Goal: Check status: Check status

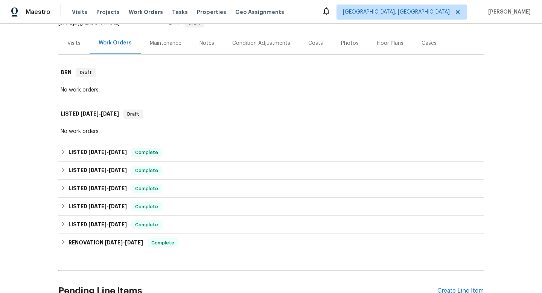
scroll to position [85, 0]
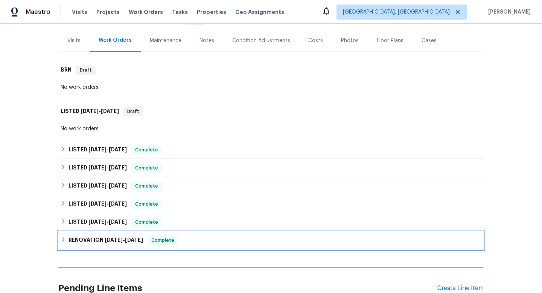
click at [61, 237] on icon at bounding box center [63, 239] width 5 height 5
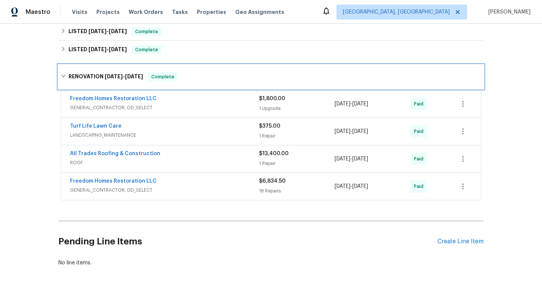
scroll to position [255, 0]
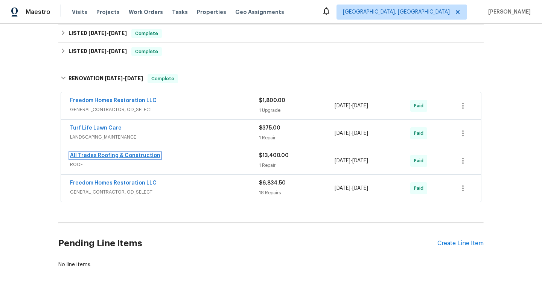
click at [100, 155] on link "All Trades Roofing & Construction" at bounding box center [115, 155] width 90 height 5
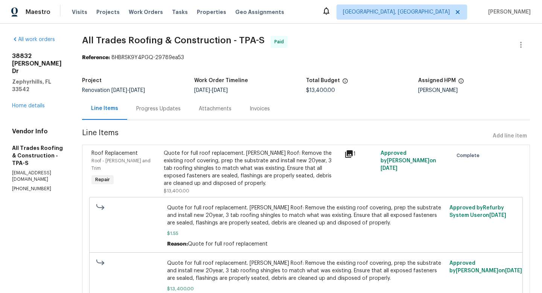
click at [164, 103] on div "Progress Updates" at bounding box center [158, 108] width 62 height 22
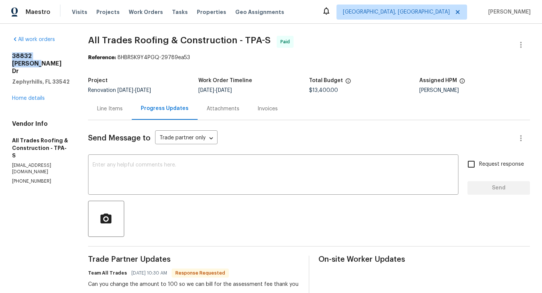
drag, startPoint x: 12, startPoint y: 55, endPoint x: 60, endPoint y: 58, distance: 47.4
click at [60, 58] on h2 "38832 [PERSON_NAME] Dr" at bounding box center [41, 63] width 58 height 23
copy h2 "38832 [PERSON_NAME] Dr"
click at [30, 96] on link "Home details" at bounding box center [28, 98] width 33 height 5
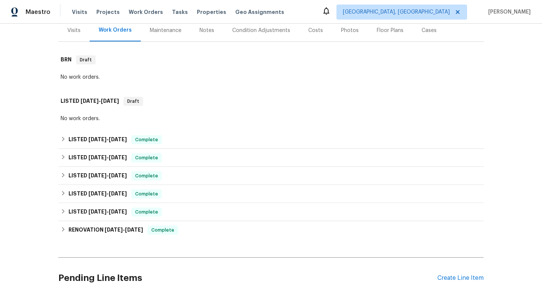
scroll to position [97, 0]
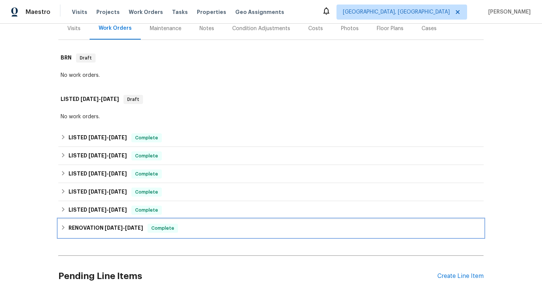
click at [64, 228] on icon at bounding box center [63, 227] width 5 height 5
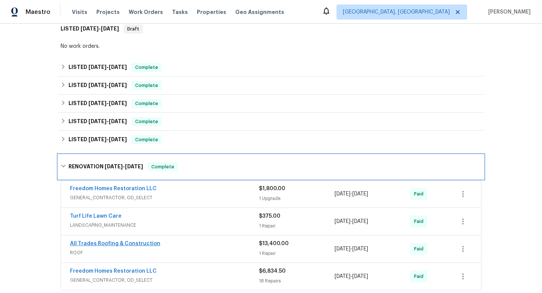
scroll to position [152, 0]
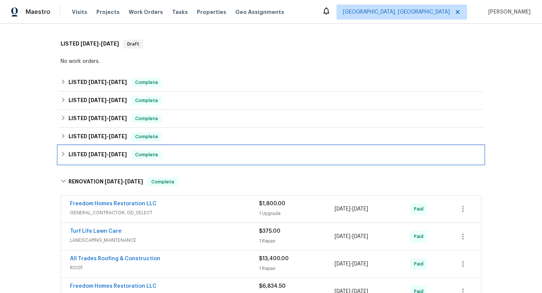
click at [63, 154] on icon at bounding box center [63, 154] width 3 height 5
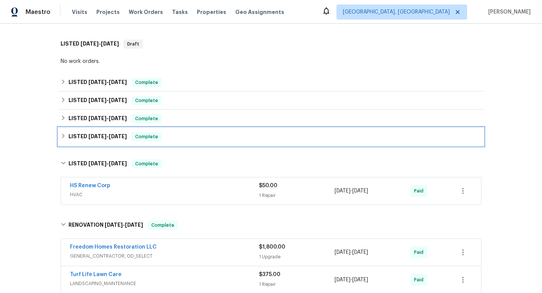
click at [63, 130] on div "LISTED [DATE] - [DATE] Complete" at bounding box center [270, 136] width 425 height 18
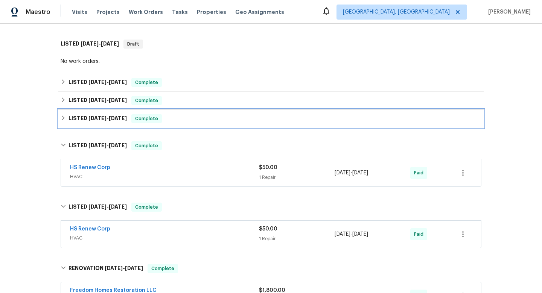
click at [61, 117] on icon at bounding box center [63, 117] width 5 height 5
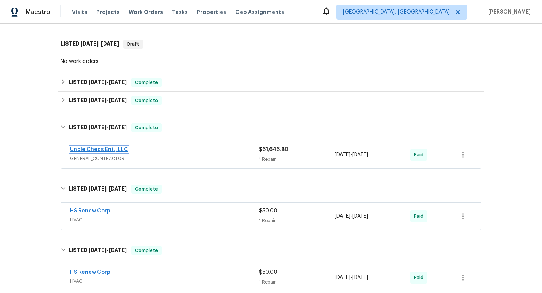
click at [105, 150] on link "Uncle Cheds Ent., LLC" at bounding box center [99, 149] width 58 height 5
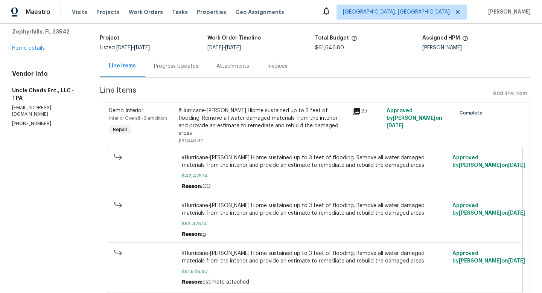
scroll to position [64, 0]
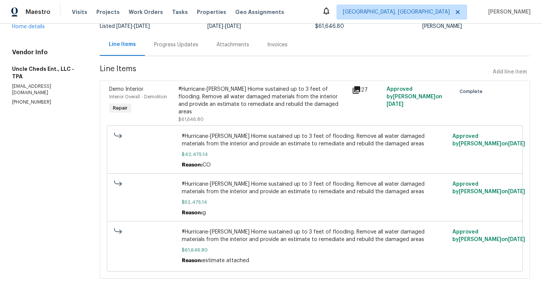
click at [122, 46] on div "Line Items" at bounding box center [122, 45] width 27 height 8
click at [120, 45] on div "Line Items" at bounding box center [122, 45] width 27 height 8
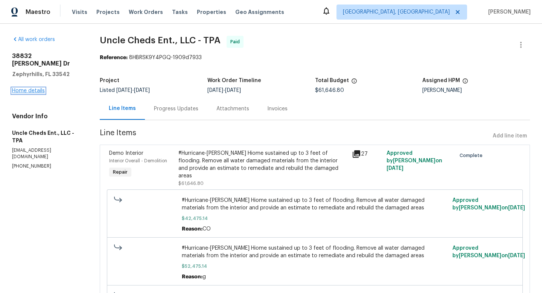
click at [30, 88] on link "Home details" at bounding box center [28, 90] width 33 height 5
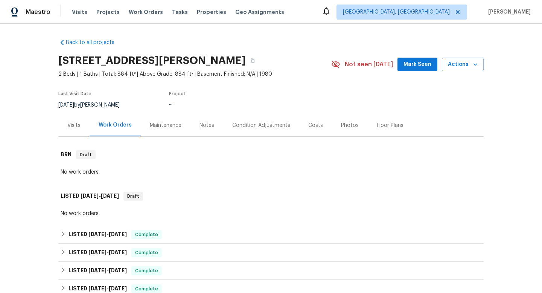
scroll to position [87, 0]
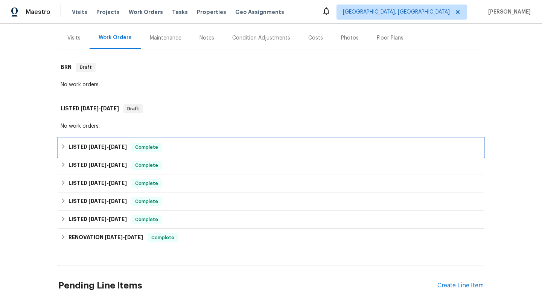
click at [61, 147] on icon at bounding box center [63, 146] width 5 height 5
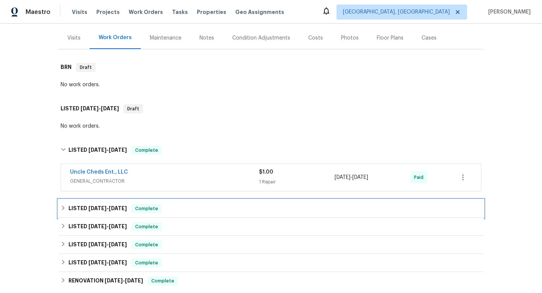
click at [64, 206] on icon at bounding box center [63, 207] width 5 height 5
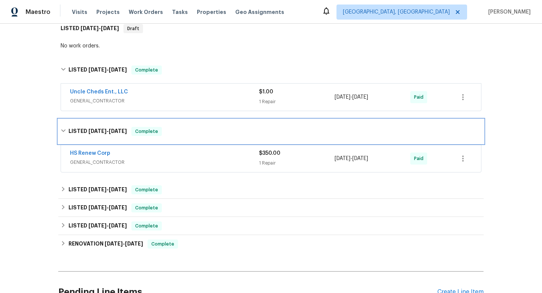
scroll to position [167, 0]
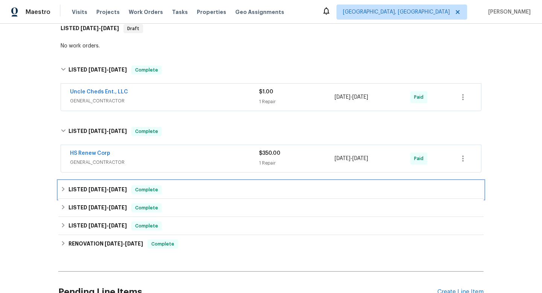
click at [63, 185] on div "LISTED [DATE] - [DATE] Complete" at bounding box center [271, 189] width 420 height 9
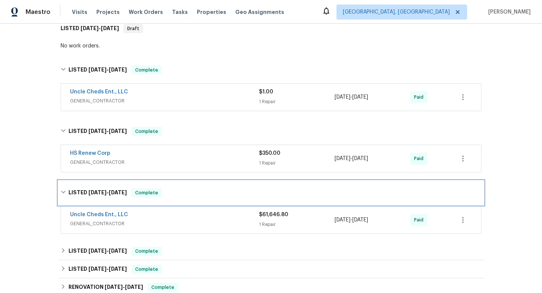
scroll to position [229, 0]
